Goal: Find specific page/section: Find specific page/section

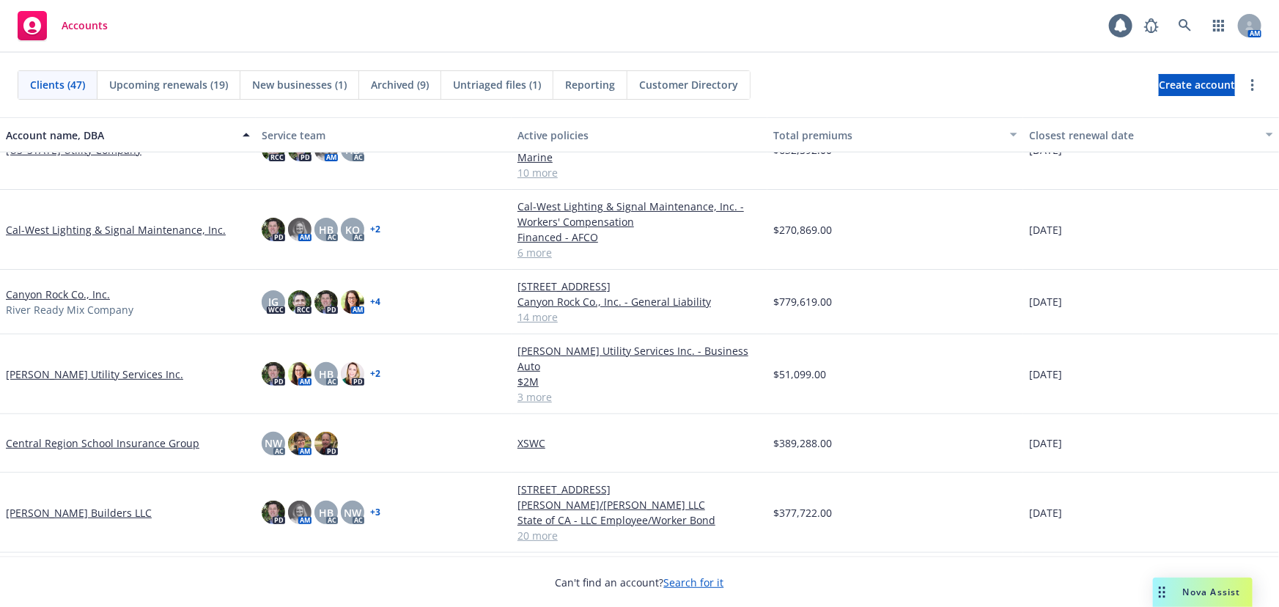
scroll to position [399, 0]
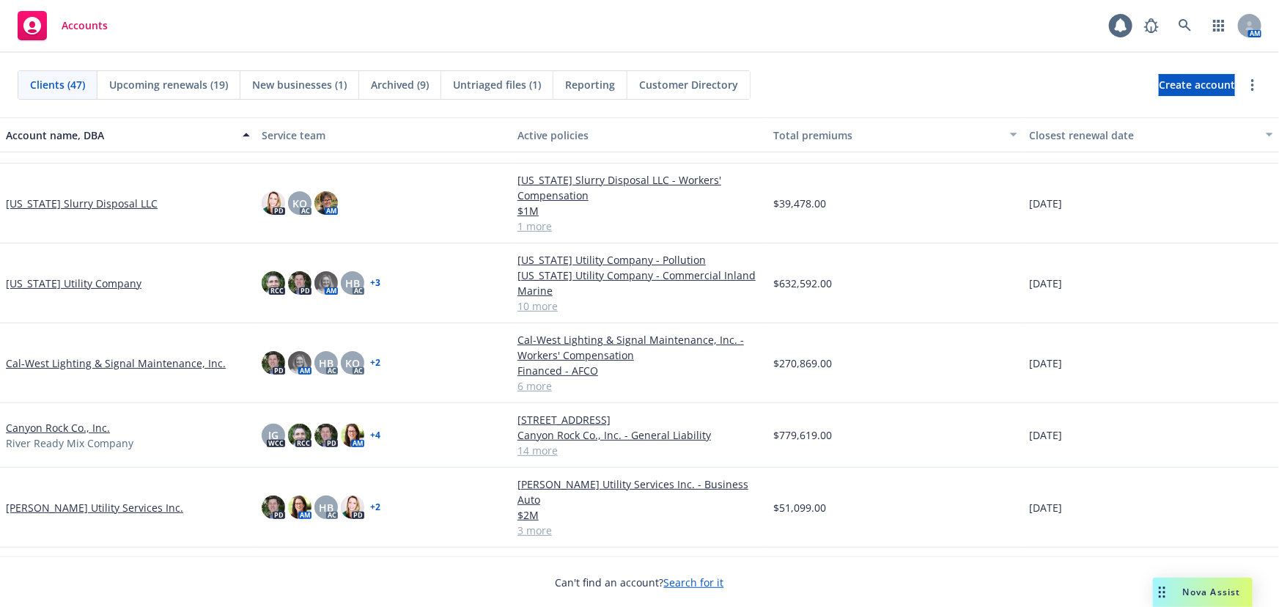
click at [92, 279] on link "[US_STATE] Utility Company" at bounding box center [74, 283] width 136 height 15
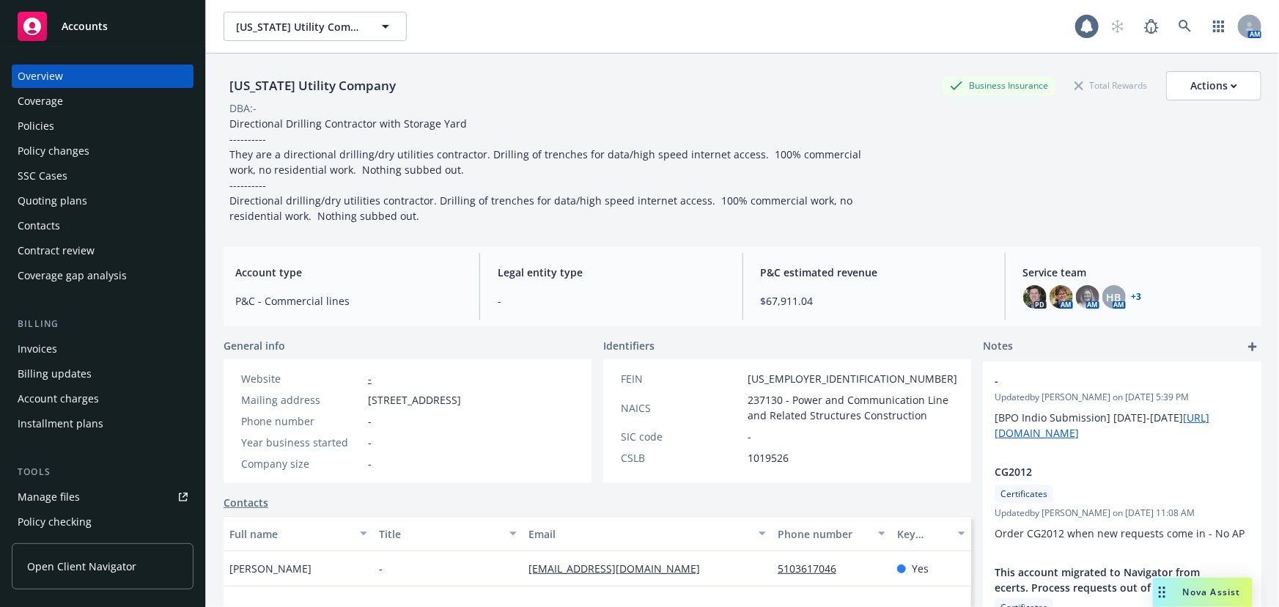
click at [37, 117] on div "Policies" at bounding box center [36, 125] width 37 height 23
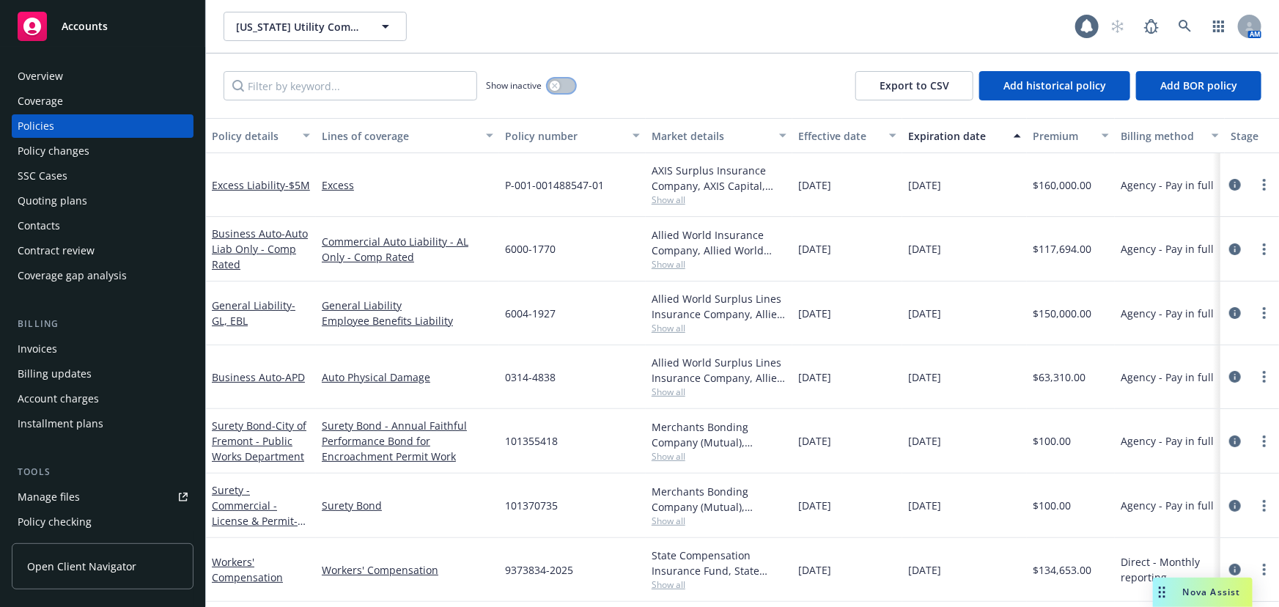
click at [561, 86] on button "button" at bounding box center [561, 85] width 28 height 15
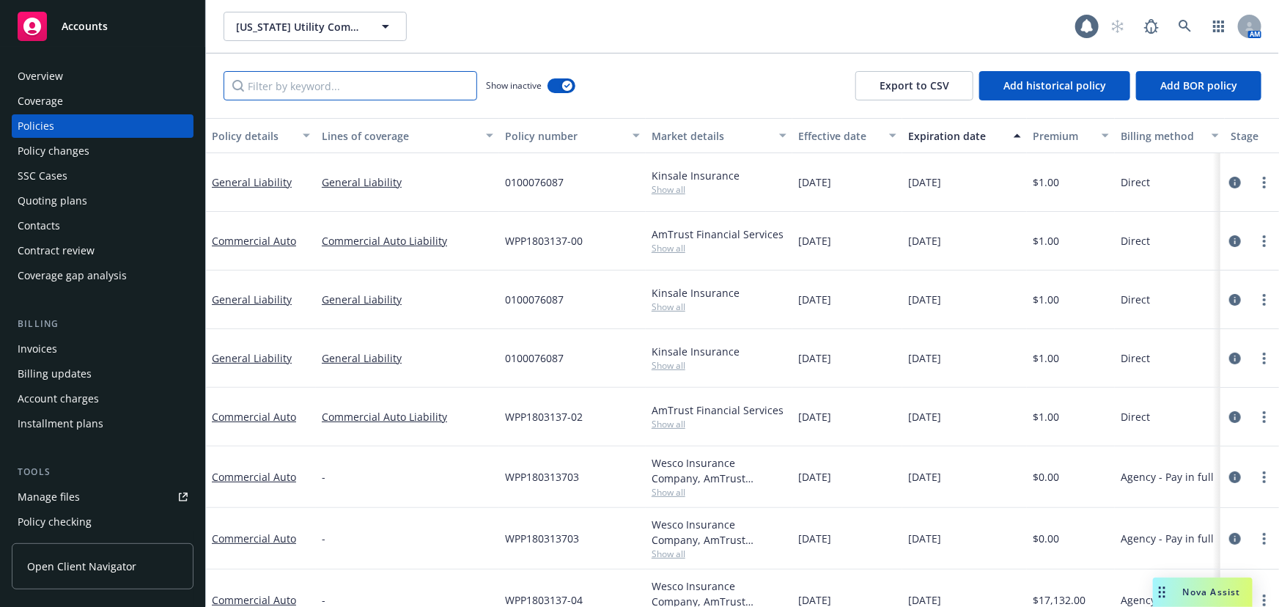
click at [325, 73] on input "Filter by keyword..." at bounding box center [351, 85] width 254 height 29
click at [320, 83] on input "ca" at bounding box center [351, 85] width 254 height 29
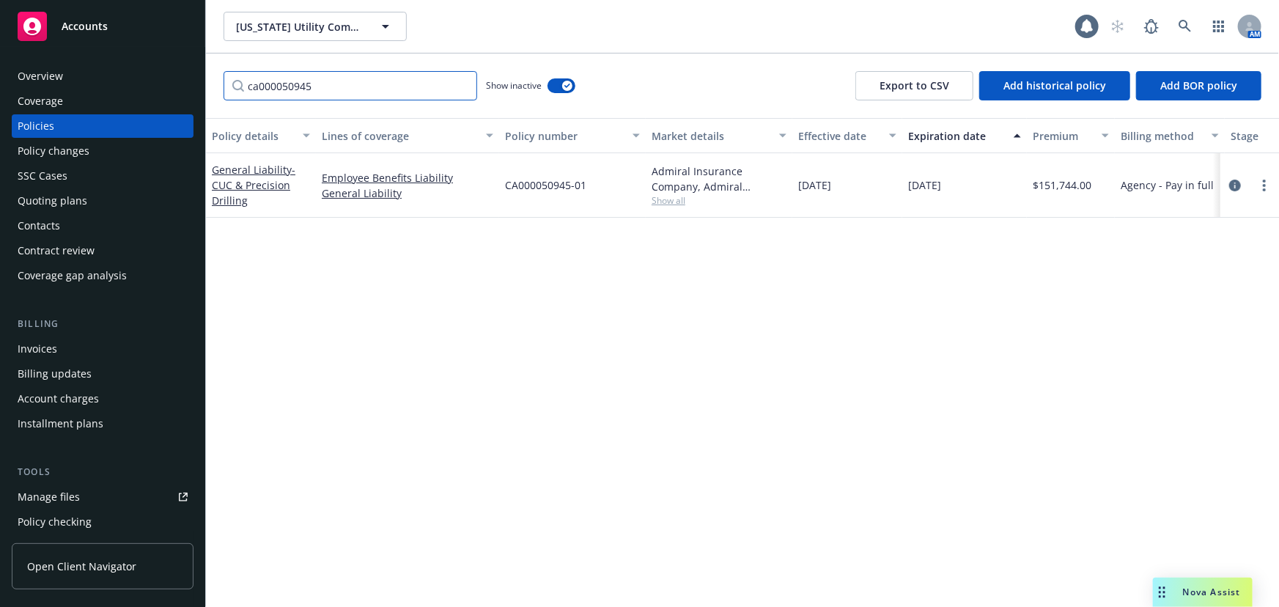
type input "ca000050945"
click at [101, 21] on span "Accounts" at bounding box center [85, 27] width 46 height 12
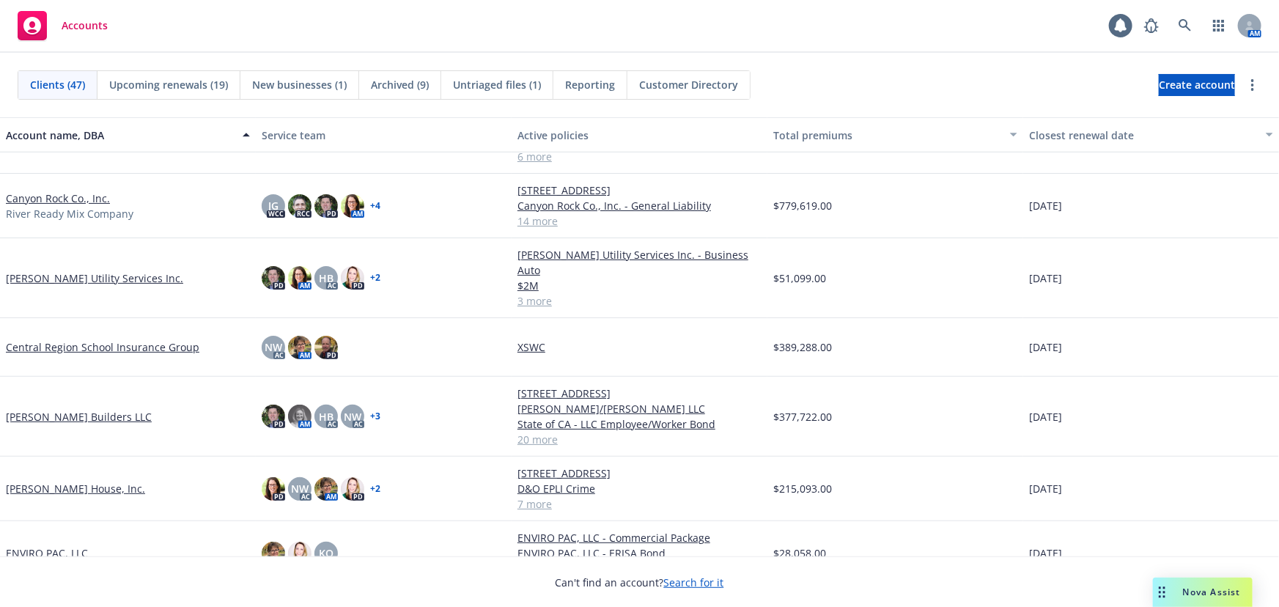
scroll to position [599, 0]
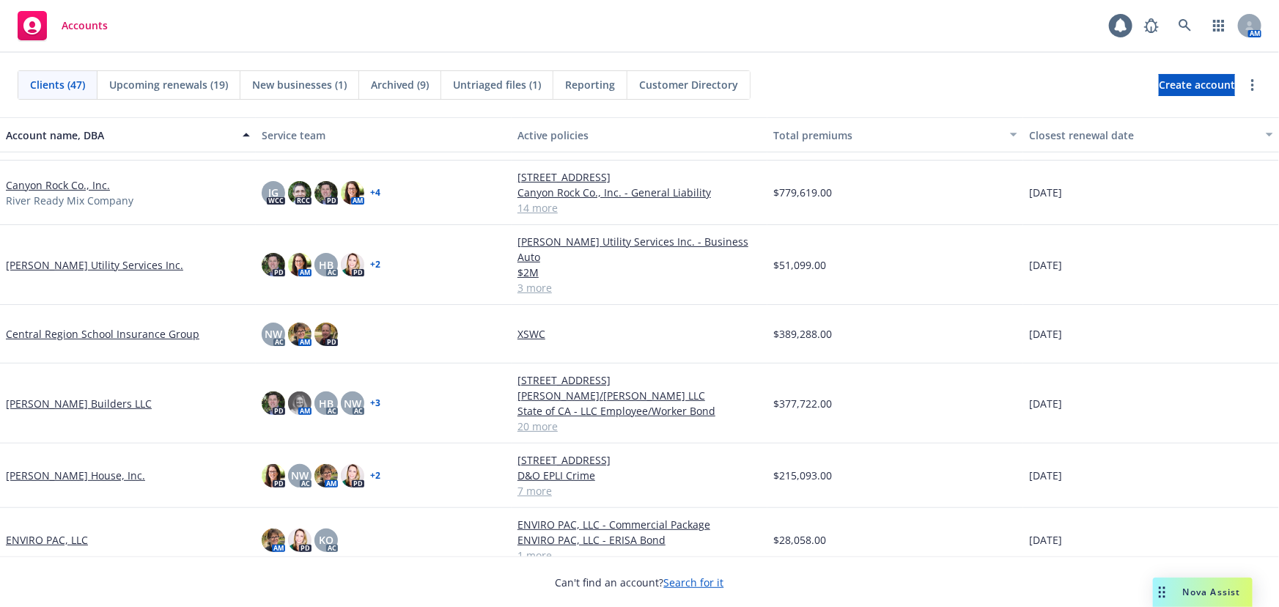
click at [112, 396] on link "[PERSON_NAME] Builders LLC" at bounding box center [79, 403] width 146 height 15
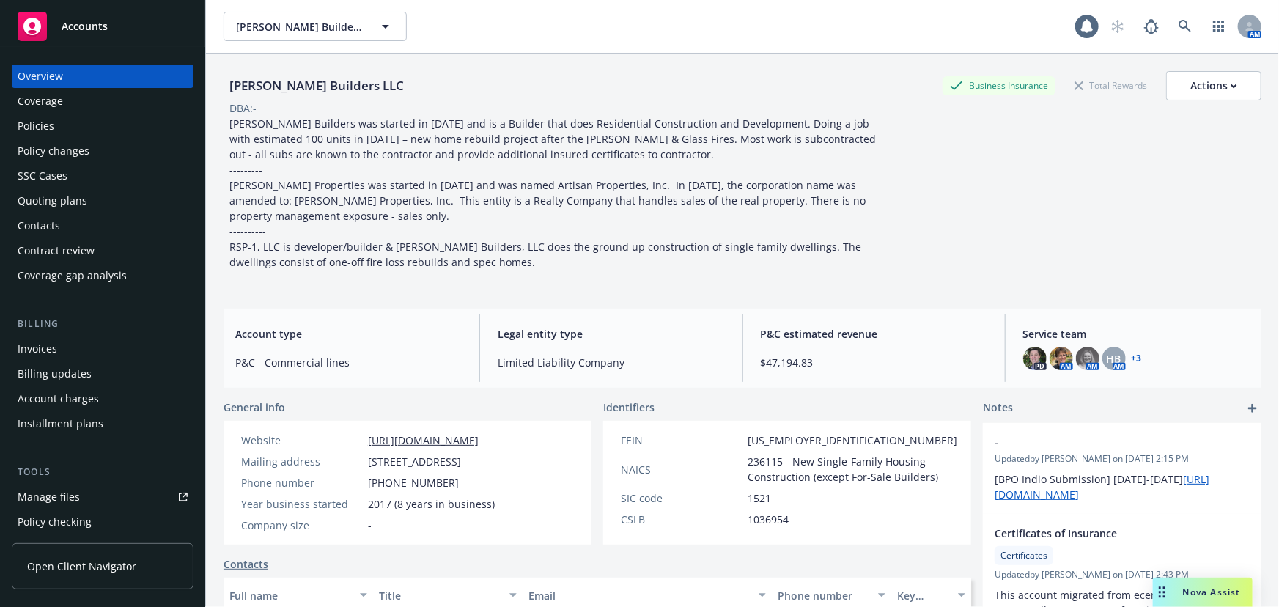
click at [39, 198] on div "Quoting plans" at bounding box center [53, 200] width 70 height 23
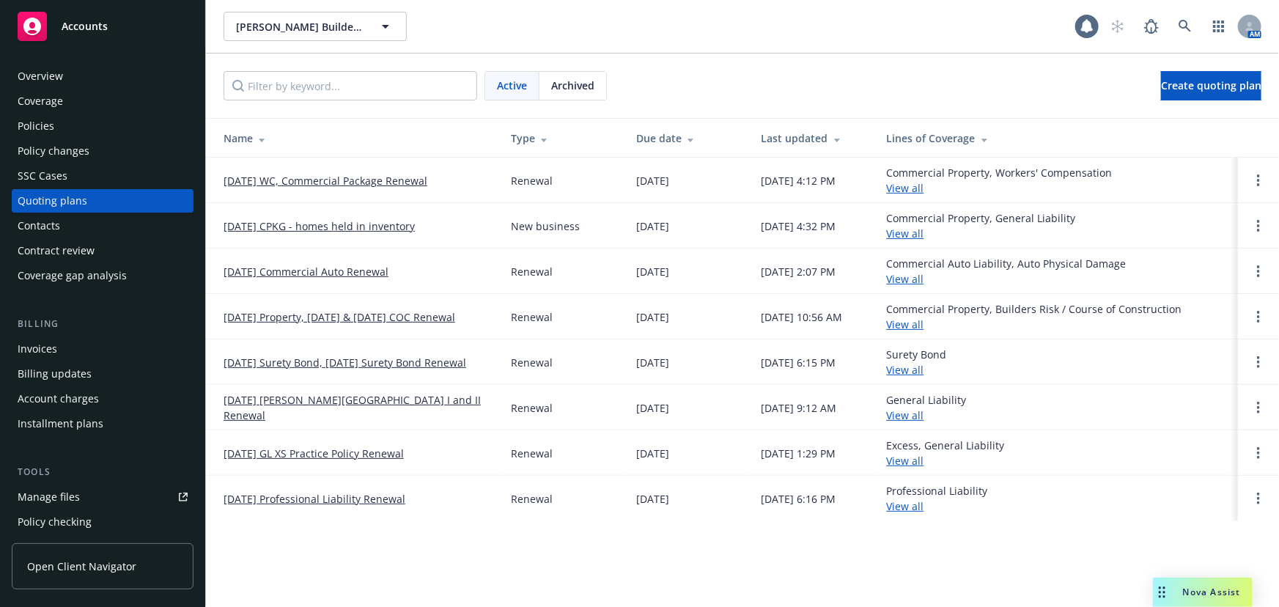
click at [306, 226] on link "[DATE] CPKG - homes held in inventory" at bounding box center [319, 225] width 191 height 15
